Goal: Task Accomplishment & Management: Complete application form

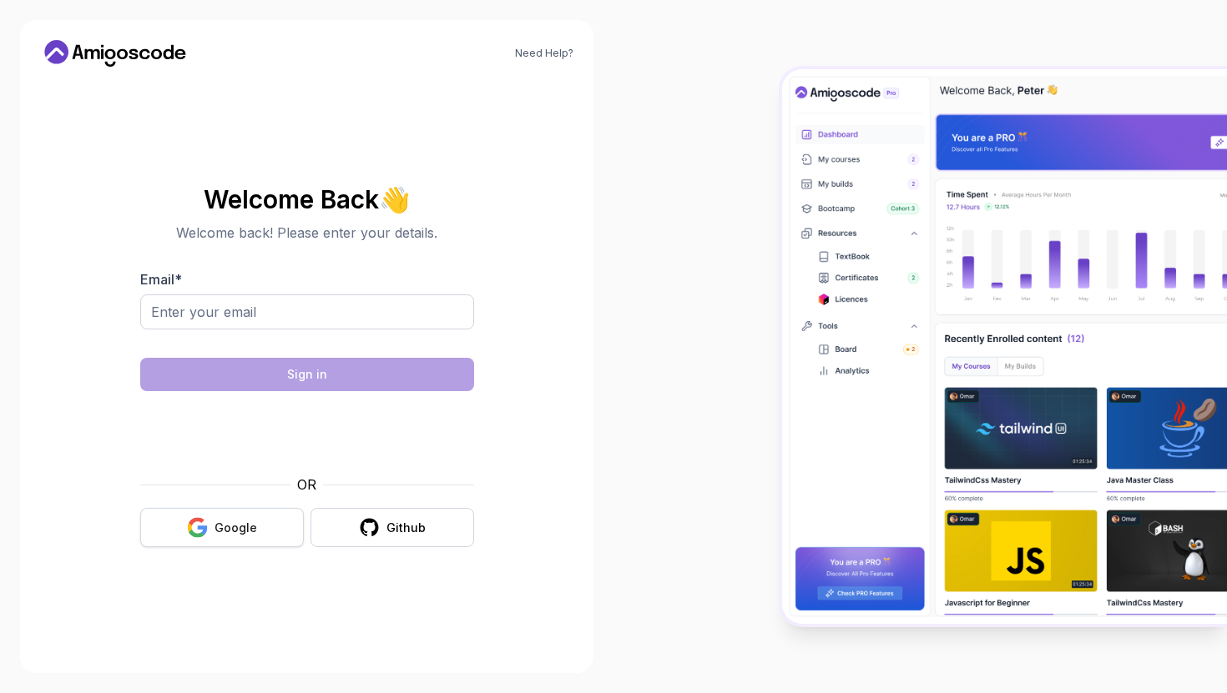
click at [215, 531] on div "Google" at bounding box center [235, 528] width 43 height 17
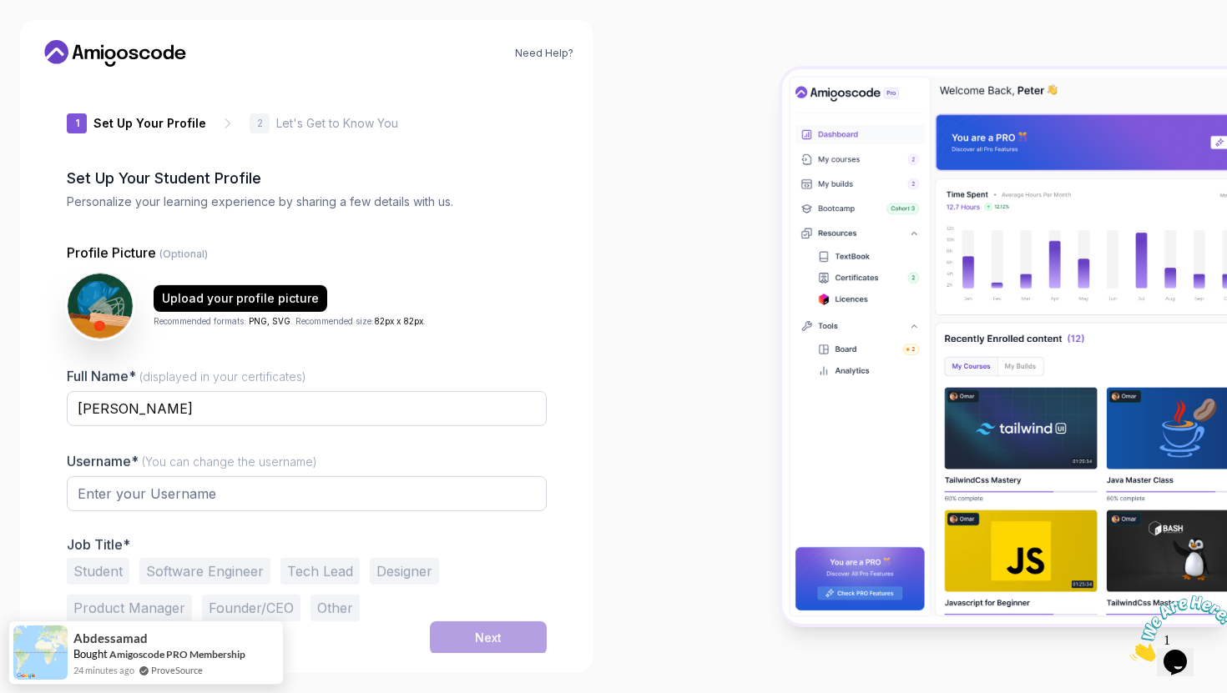
type input "calmquokka60750"
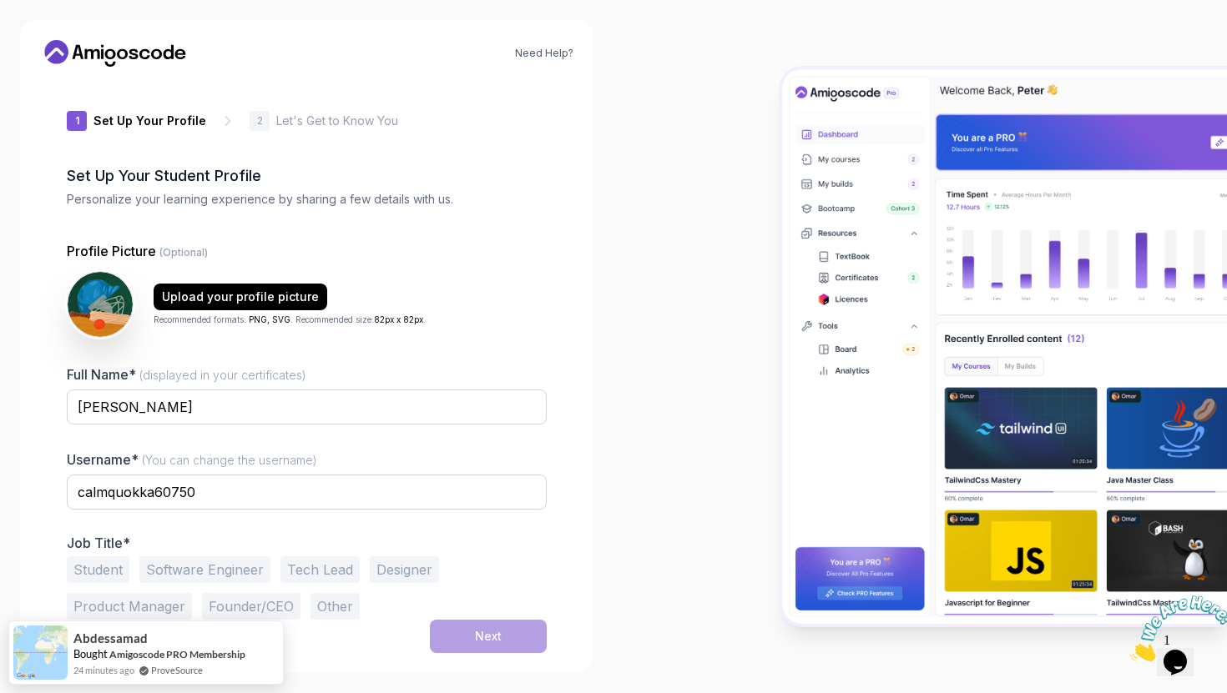
click at [99, 562] on button "Student" at bounding box center [98, 570] width 63 height 27
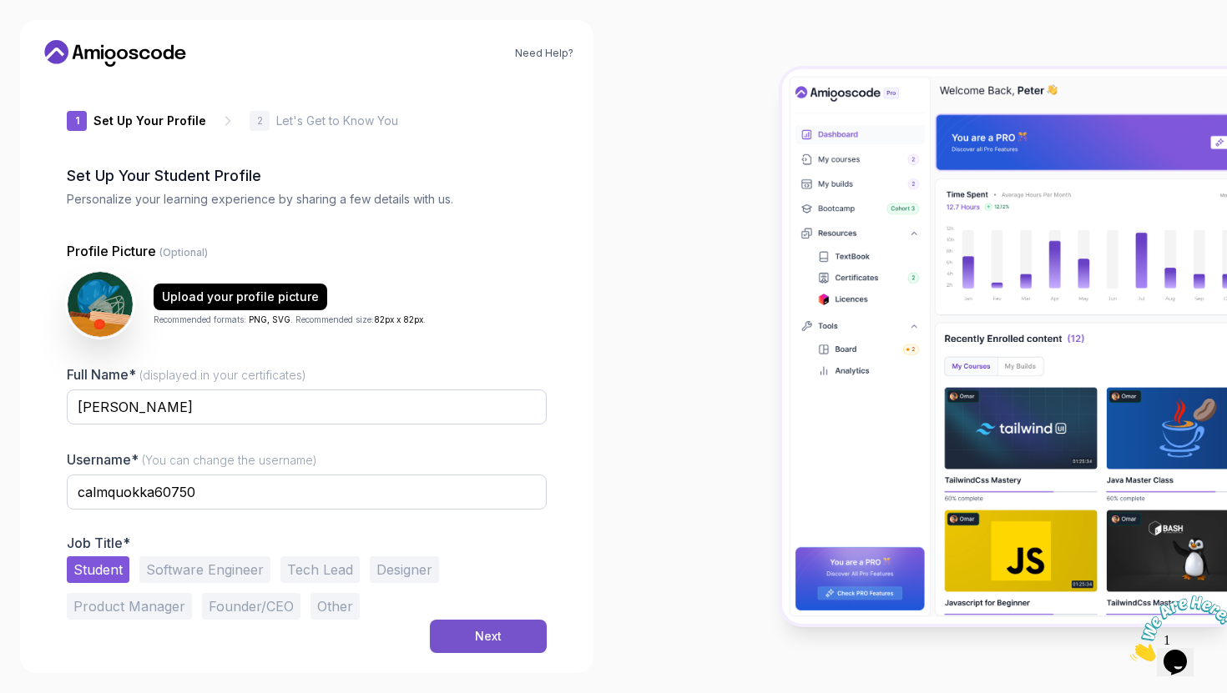
click at [443, 631] on button "Next" at bounding box center [488, 636] width 117 height 33
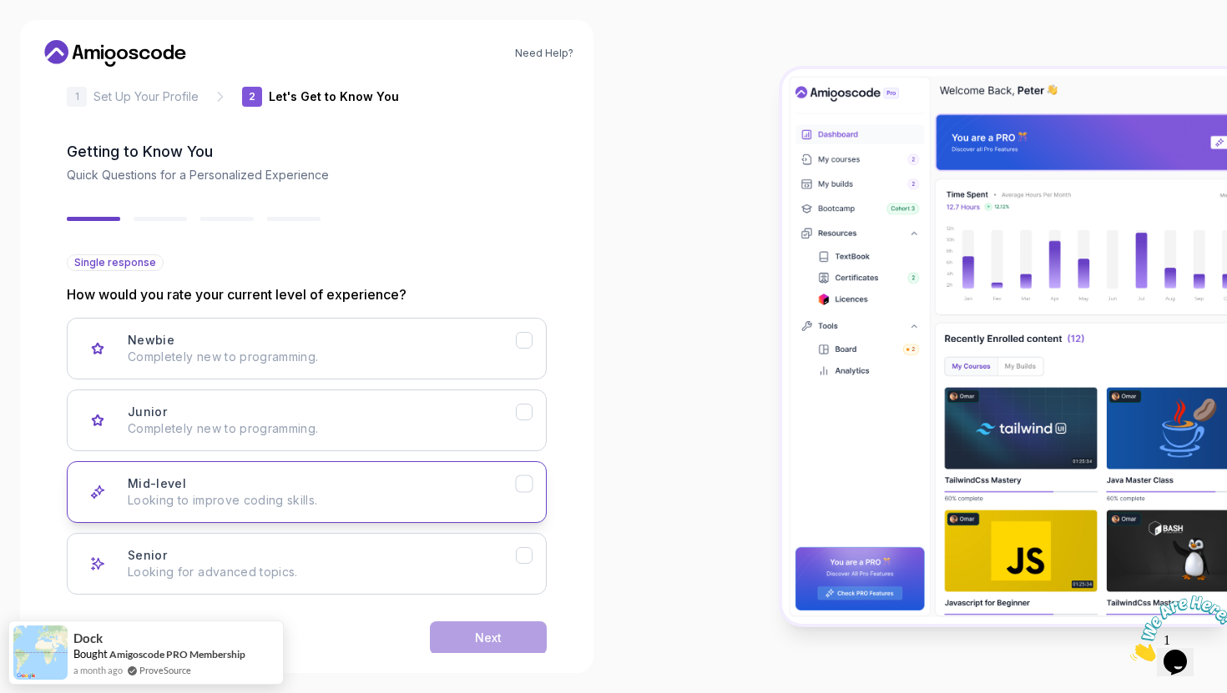
scroll to position [55, 0]
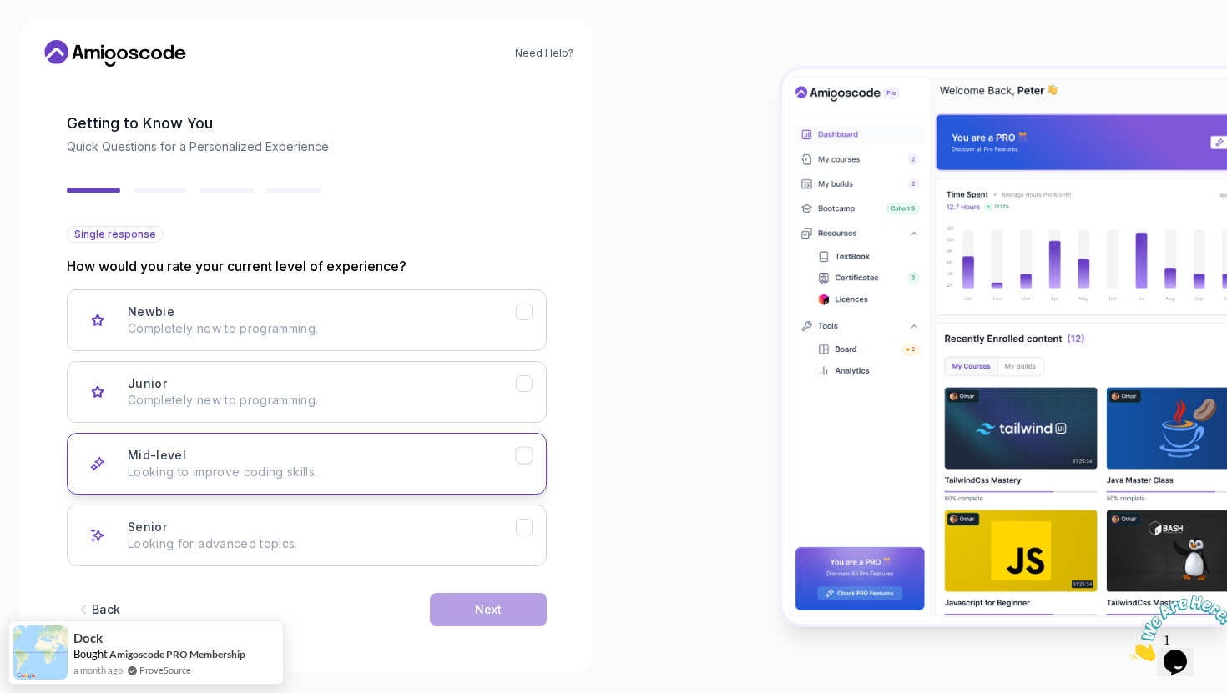
click at [378, 451] on div "Mid-level Looking to improve coding skills." at bounding box center [322, 463] width 388 height 33
click at [501, 609] on div "Next" at bounding box center [488, 610] width 27 height 17
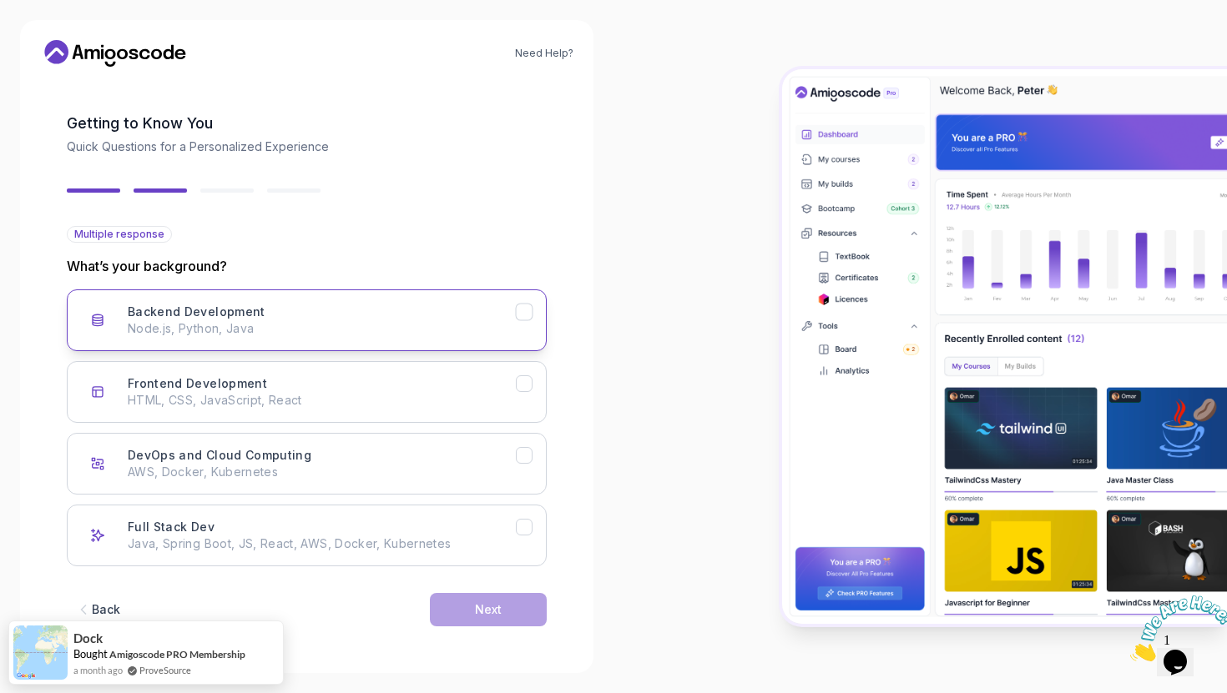
click at [376, 330] on p "Node.js, Python, Java" at bounding box center [322, 328] width 388 height 17
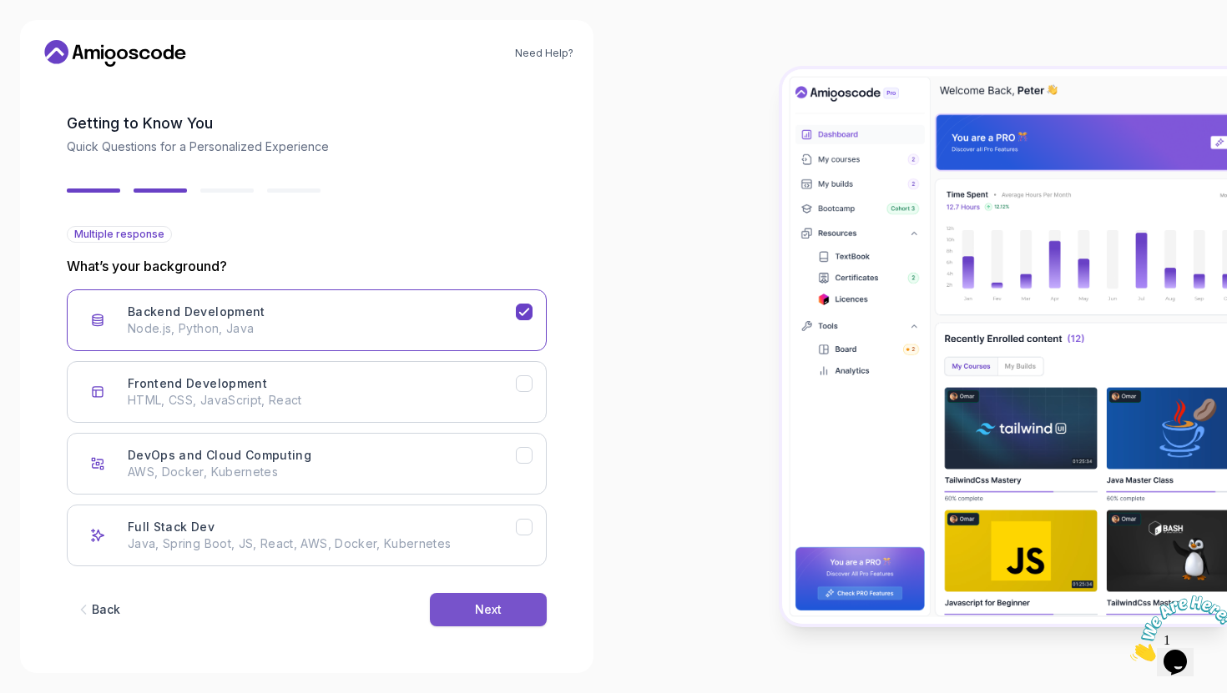
click at [498, 608] on div "Next" at bounding box center [488, 610] width 27 height 17
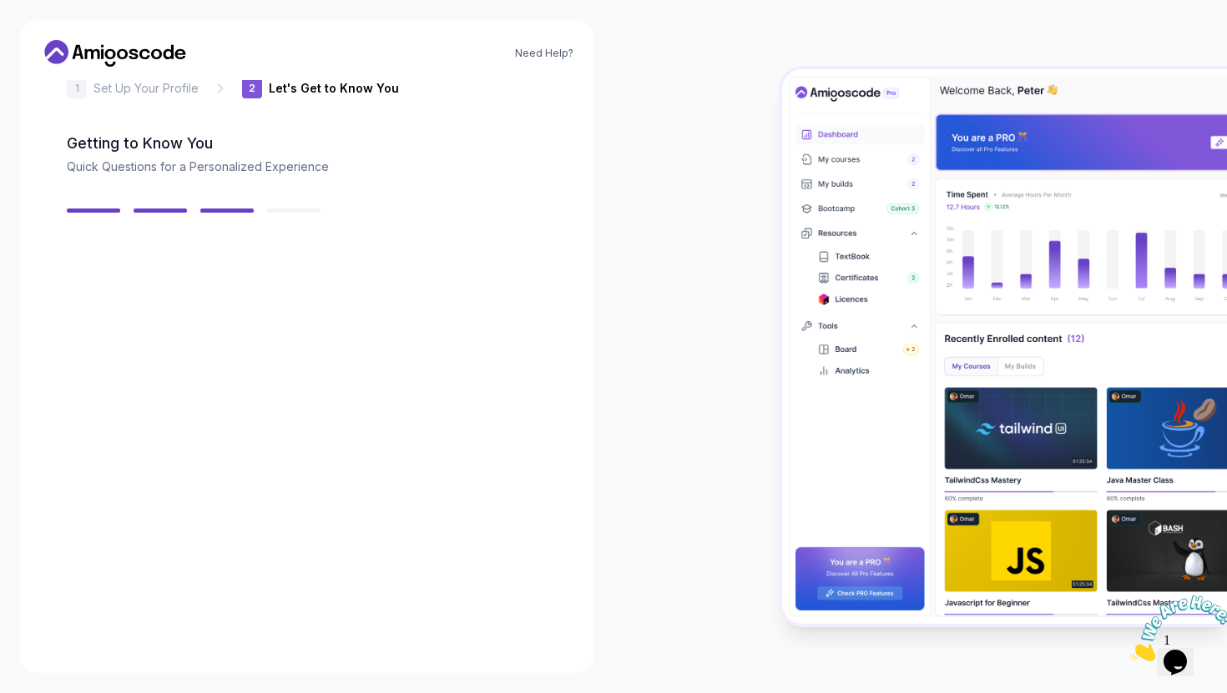
scroll to position [35, 0]
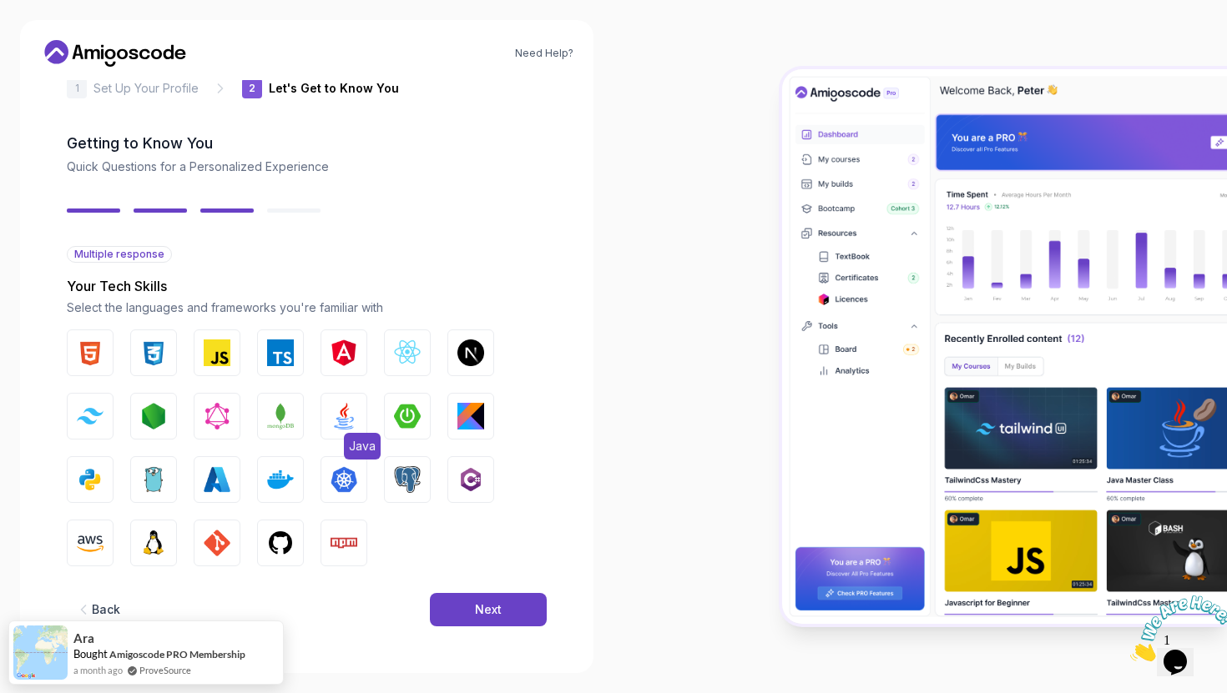
click at [336, 419] on img "button" at bounding box center [343, 416] width 27 height 27
click at [488, 609] on div "Next" at bounding box center [488, 610] width 27 height 17
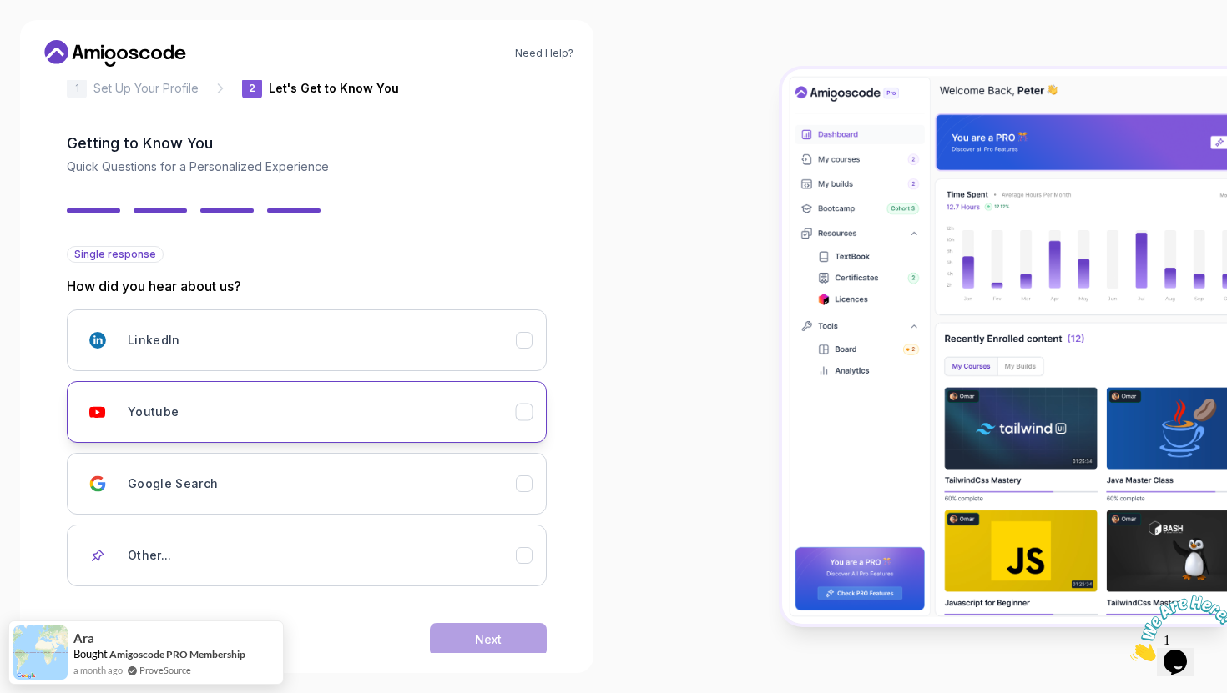
click at [360, 421] on div "Youtube" at bounding box center [322, 412] width 388 height 33
click at [474, 632] on button "Next" at bounding box center [488, 639] width 117 height 33
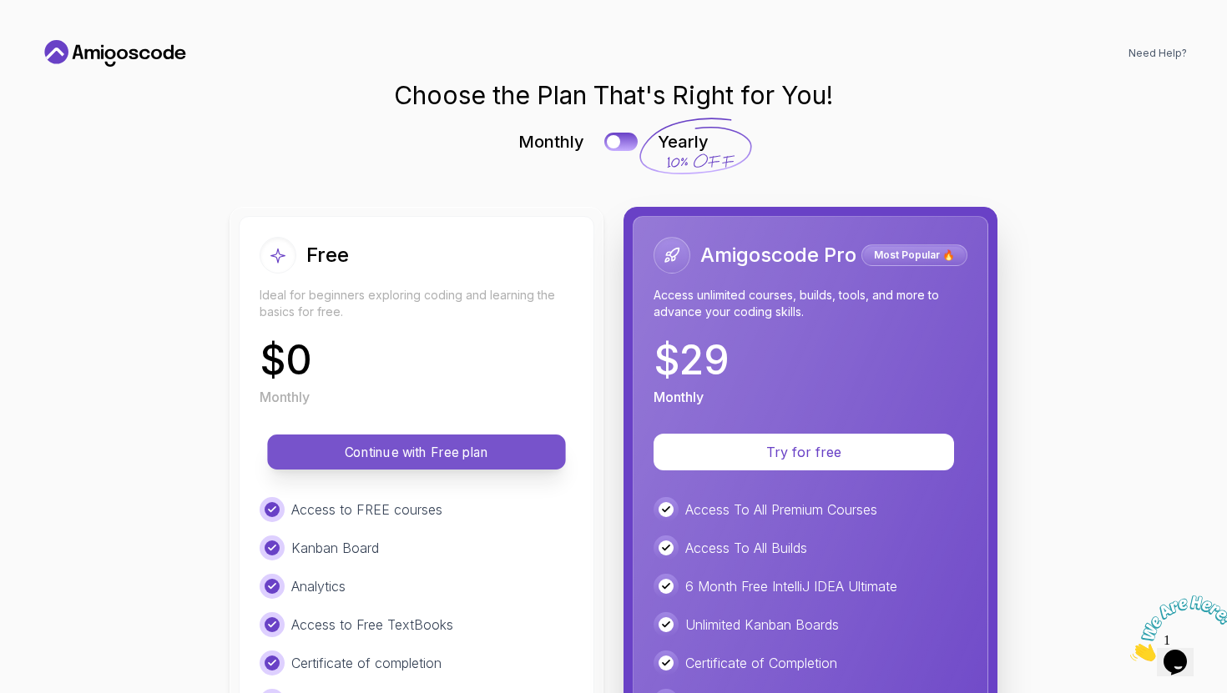
scroll to position [71, 0]
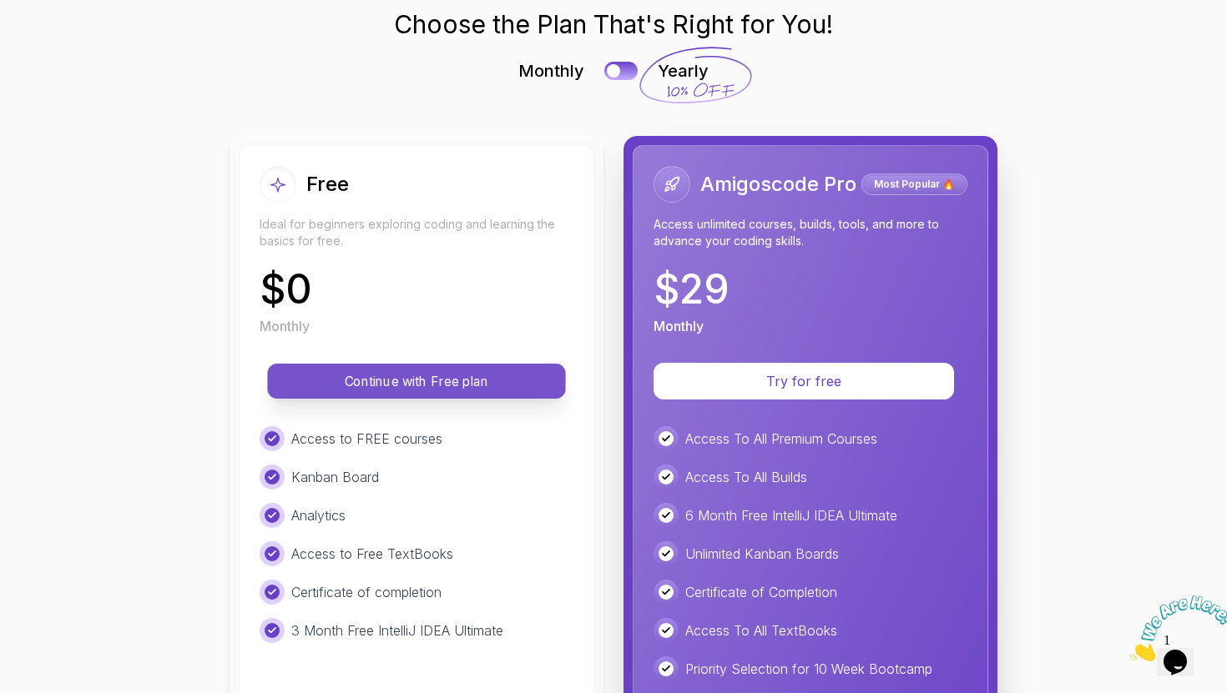
click at [469, 372] on p "Continue with Free plan" at bounding box center [416, 381] width 260 height 19
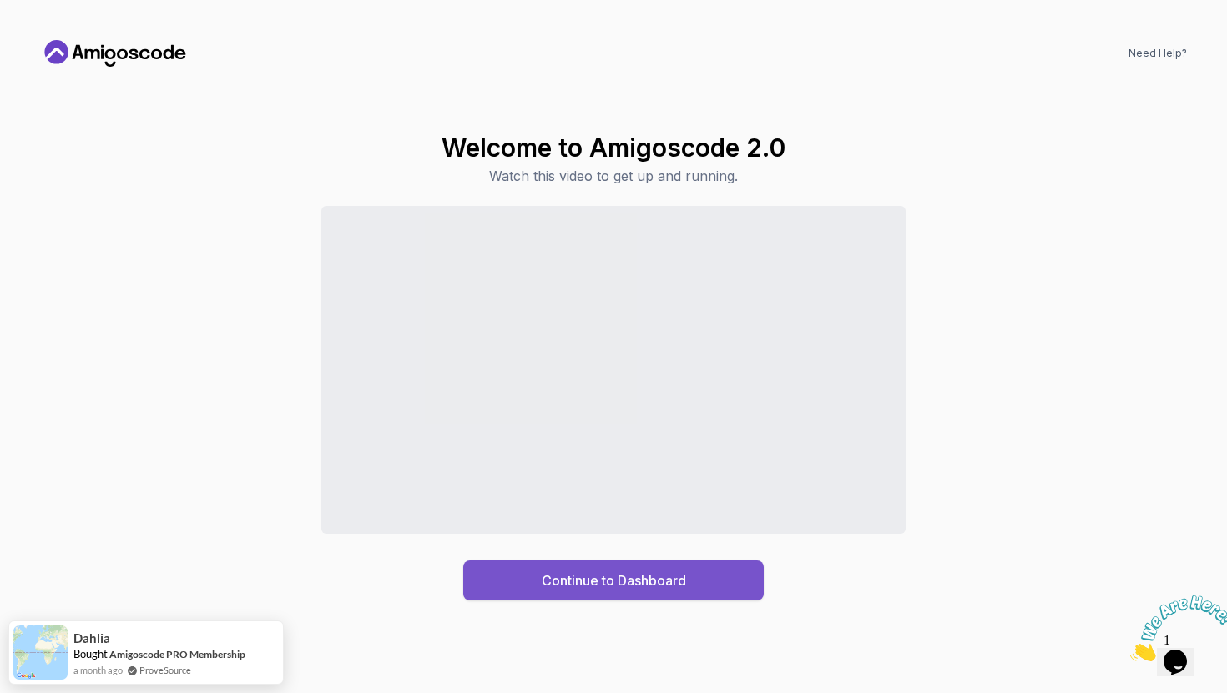
click at [623, 581] on div "Continue to Dashboard" at bounding box center [614, 581] width 144 height 20
